Goal: Task Accomplishment & Management: Manage account settings

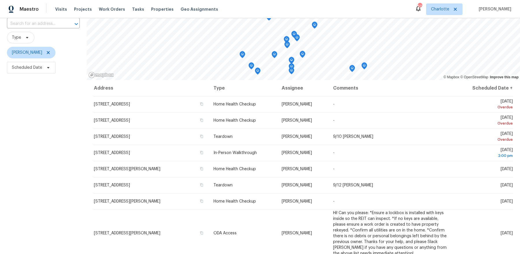
scroll to position [42, 0]
click at [53, 179] on div "Filters Reset ​ Type [PERSON_NAME] Scheduled Date" at bounding box center [43, 138] width 87 height 290
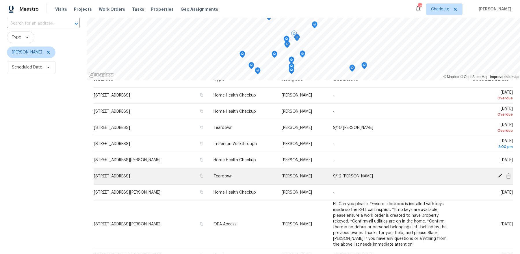
scroll to position [5, 0]
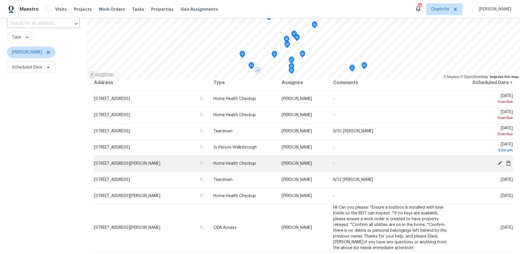
click at [498, 162] on icon at bounding box center [500, 163] width 5 height 5
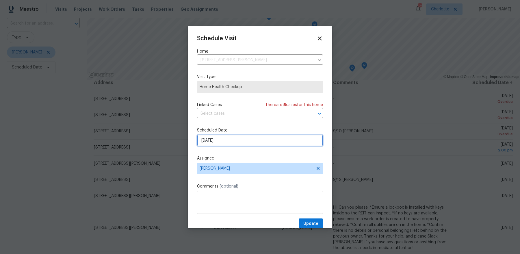
click at [273, 139] on input "[DATE]" at bounding box center [260, 141] width 126 height 12
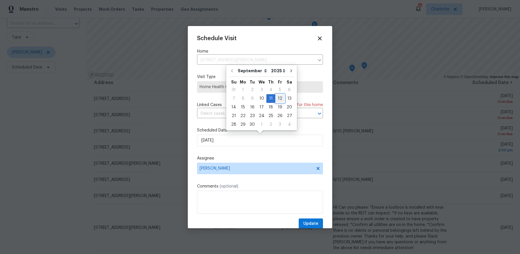
click at [276, 100] on div "12" at bounding box center [280, 99] width 9 height 8
type input "[DATE]"
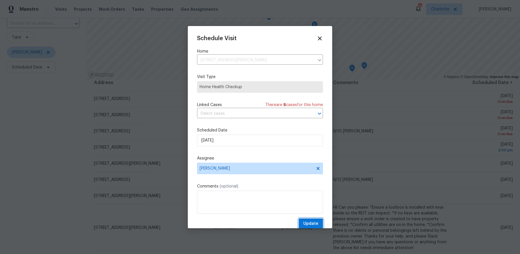
click at [310, 222] on span "Update" at bounding box center [311, 223] width 15 height 7
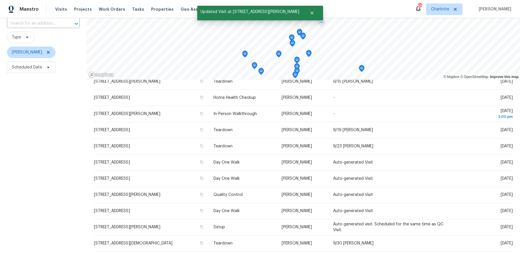
scroll to position [177, 0]
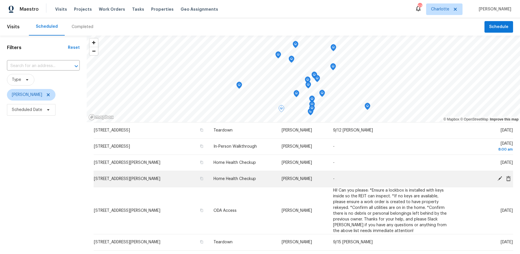
scroll to position [43, 0]
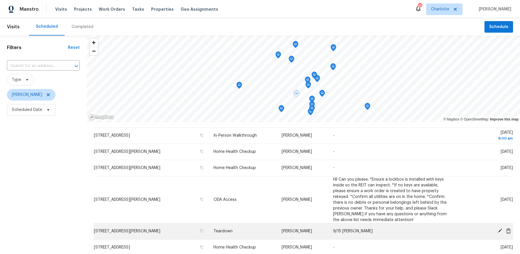
click at [499, 231] on icon at bounding box center [500, 231] width 5 height 5
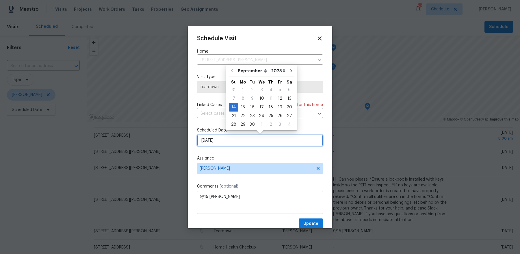
click at [271, 138] on input "[DATE]" at bounding box center [260, 141] width 126 height 12
click at [278, 100] on div "12" at bounding box center [280, 99] width 9 height 8
type input "[DATE]"
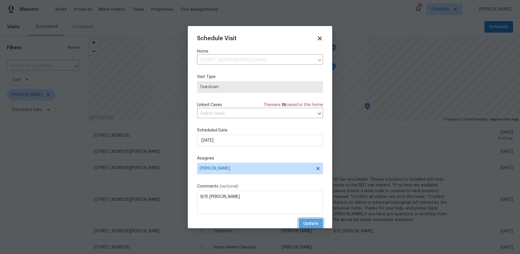
click at [311, 222] on span "Update" at bounding box center [311, 223] width 15 height 7
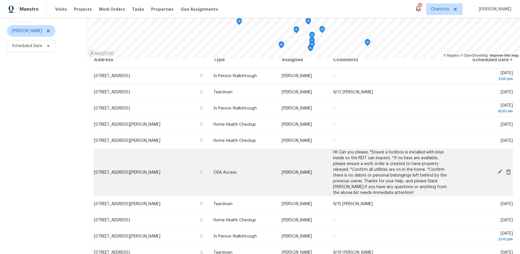
scroll to position [0, 0]
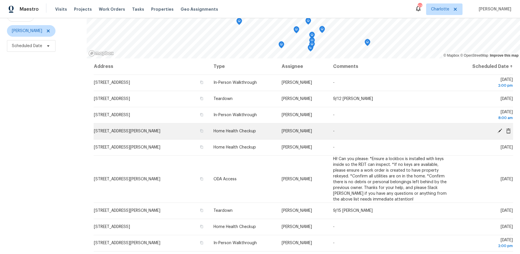
click at [501, 131] on icon at bounding box center [500, 131] width 5 height 5
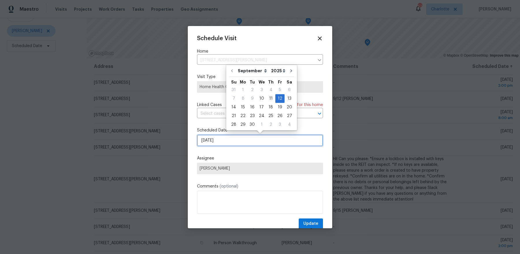
click at [232, 140] on input "[DATE]" at bounding box center [260, 141] width 126 height 12
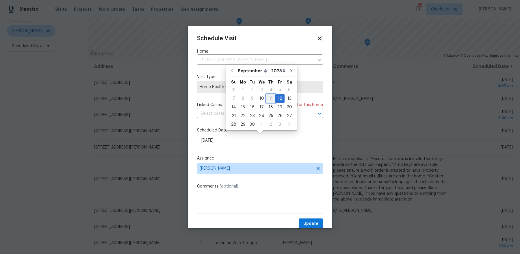
click at [269, 100] on div "11" at bounding box center [271, 99] width 9 height 8
type input "[DATE]"
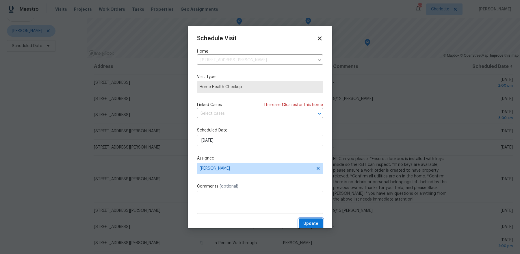
click at [308, 221] on span "Update" at bounding box center [311, 223] width 15 height 7
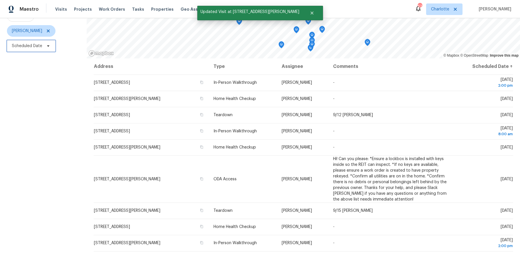
click at [43, 51] on span "Scheduled Date" at bounding box center [31, 46] width 49 height 12
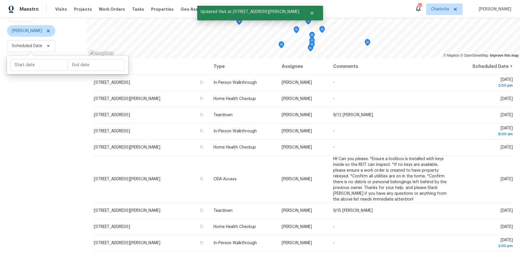
click at [42, 76] on div "Filters Reset ​ Type [PERSON_NAME] Scheduled Date" at bounding box center [43, 117] width 87 height 290
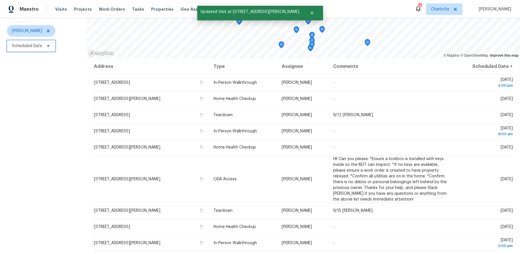
click at [39, 46] on span "Scheduled Date" at bounding box center [27, 46] width 30 height 6
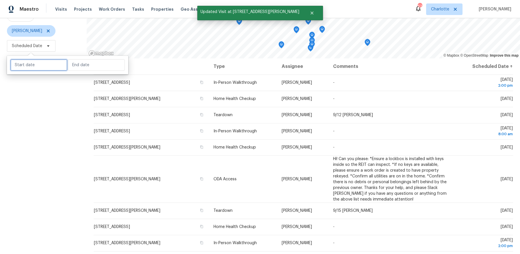
click at [43, 63] on input "text" at bounding box center [38, 65] width 57 height 12
select select "8"
select select "2025"
select select "9"
select select "2025"
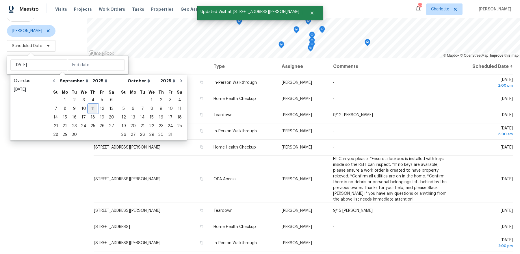
click at [91, 110] on div "11" at bounding box center [92, 109] width 9 height 8
type input "[DATE]"
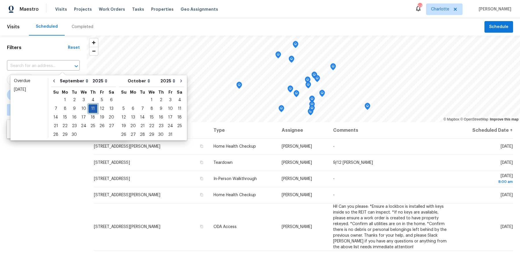
click at [91, 110] on div "11" at bounding box center [92, 109] width 9 height 8
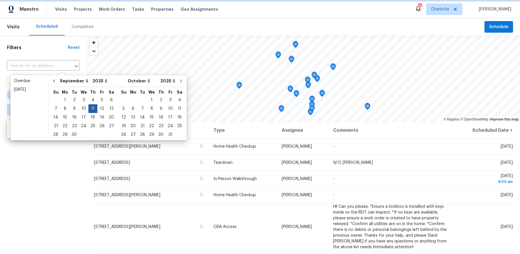
type input "[DATE]"
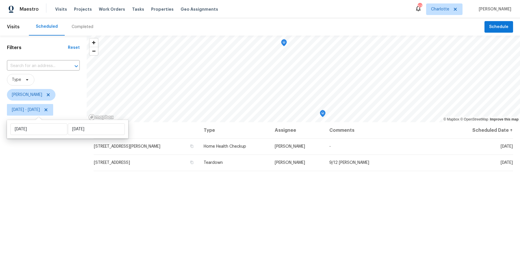
click at [70, 169] on div "Filters Reset ​ Type [PERSON_NAME] [DATE] - [DATE]" at bounding box center [43, 181] width 87 height 290
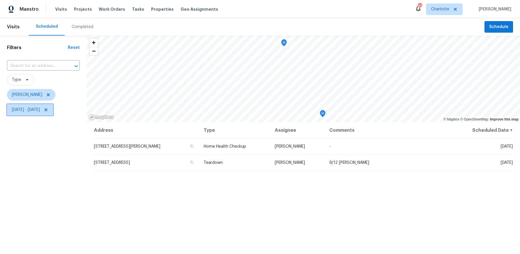
click at [40, 109] on span "[DATE] - [DATE]" at bounding box center [26, 110] width 28 height 6
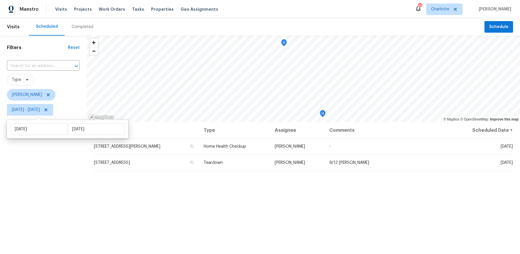
click at [39, 123] on div "[DATE] [DATE]" at bounding box center [67, 129] width 121 height 19
select select "8"
select select "2025"
select select "9"
select select "2025"
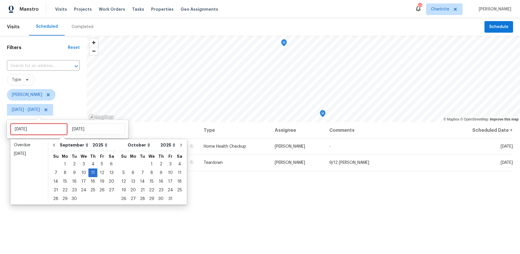
click at [40, 131] on input "[DATE]" at bounding box center [38, 129] width 57 height 12
type input "[DATE]"
click at [97, 173] on div "12" at bounding box center [101, 173] width 9 height 8
type input "[DATE]"
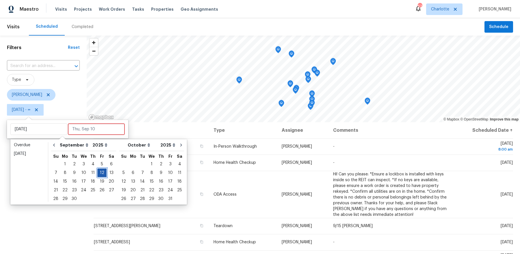
click at [97, 173] on div "12" at bounding box center [101, 173] width 9 height 8
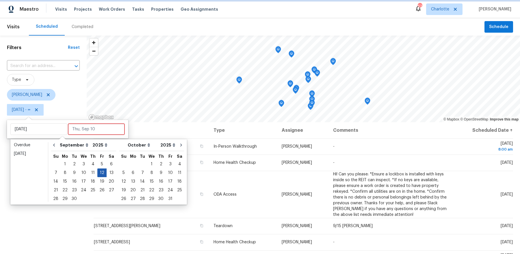
type input "[DATE]"
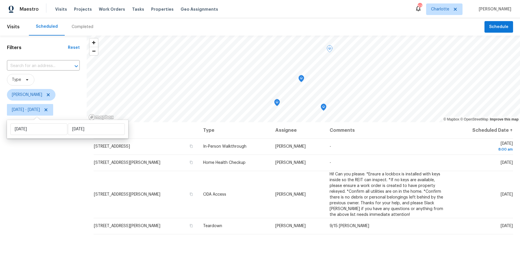
click at [37, 189] on div "Filters Reset ​ Type [PERSON_NAME] [DATE] - [DATE]" at bounding box center [43, 181] width 87 height 290
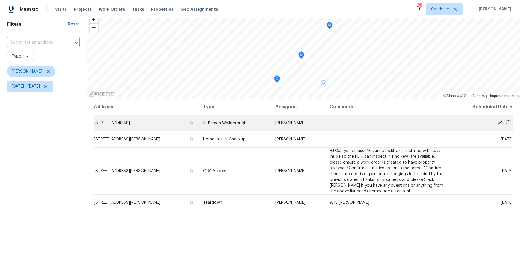
scroll to position [25, 0]
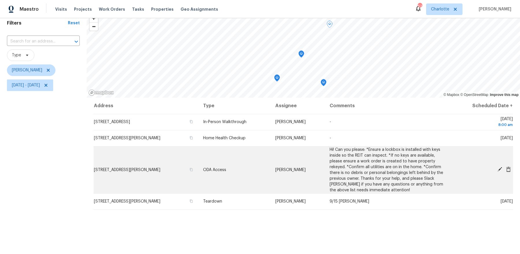
click at [498, 169] on icon at bounding box center [500, 169] width 5 height 5
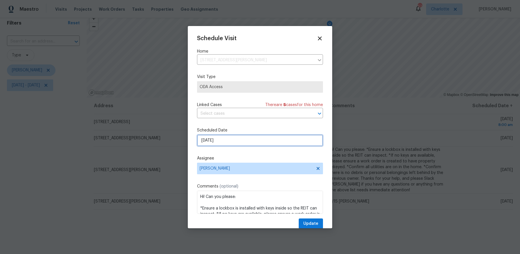
click at [258, 140] on input "[DATE]" at bounding box center [260, 141] width 126 height 12
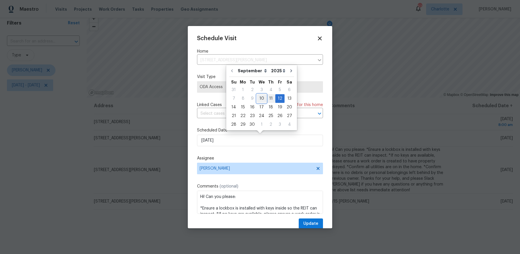
drag, startPoint x: 260, startPoint y: 100, endPoint x: 271, endPoint y: 98, distance: 11.5
click at [271, 98] on div "7 8 9 10 11 12 13" at bounding box center [261, 98] width 65 height 9
click at [271, 98] on div "11" at bounding box center [271, 99] width 9 height 8
type input "[DATE]"
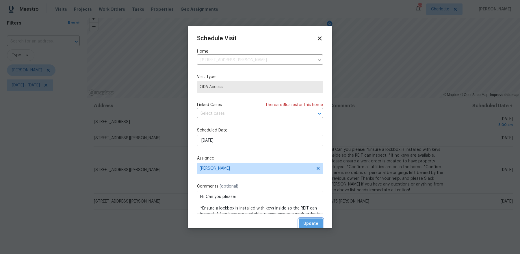
click at [308, 223] on span "Update" at bounding box center [311, 223] width 15 height 7
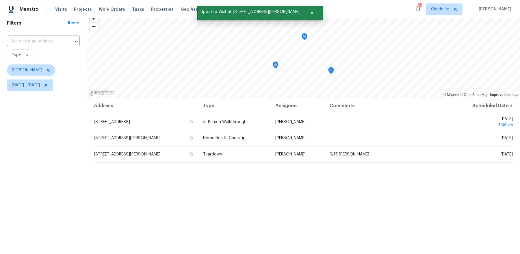
scroll to position [0, 0]
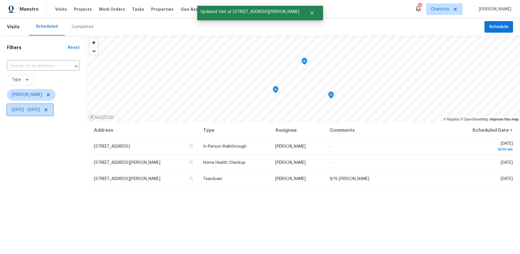
click at [25, 112] on span "[DATE] - [DATE]" at bounding box center [26, 110] width 28 height 6
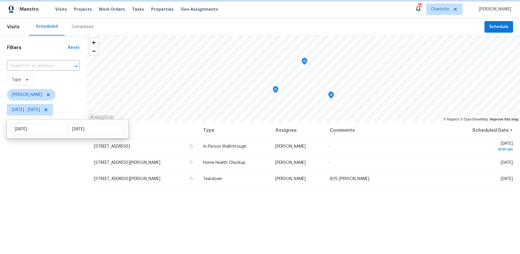
click at [48, 109] on icon at bounding box center [46, 110] width 5 height 5
